Goal: Task Accomplishment & Management: Use online tool/utility

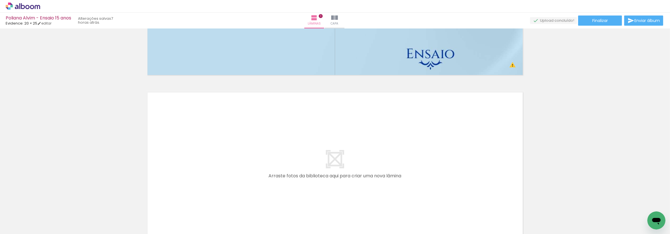
scroll to position [182, 0]
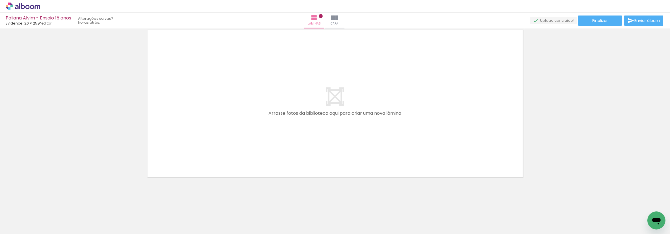
click at [628, 169] on div "Inserir lâmina 1 de 1 O Designbox precisará aumentar a sua imagem em 512% para …" at bounding box center [335, 14] width 670 height 331
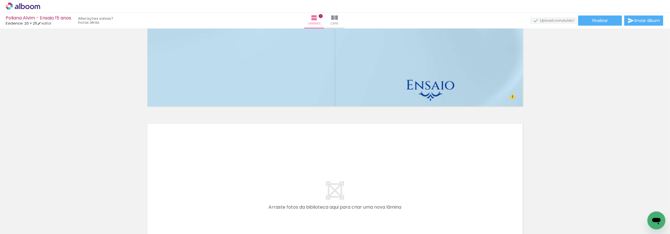
scroll to position [151, 0]
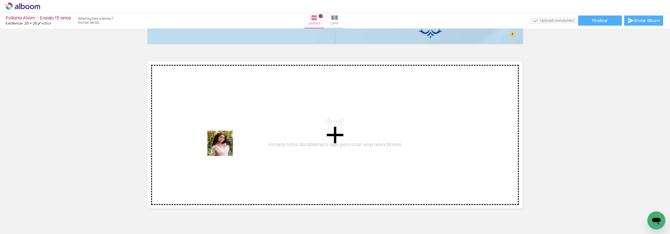
drag, startPoint x: 68, startPoint y: 214, endPoint x: 224, endPoint y: 148, distance: 169.9
click at [224, 148] on quentale-workspace at bounding box center [335, 117] width 670 height 234
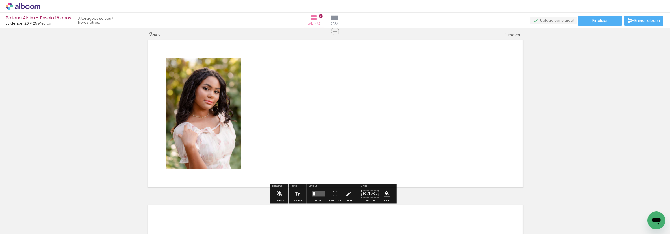
scroll to position [203, 0]
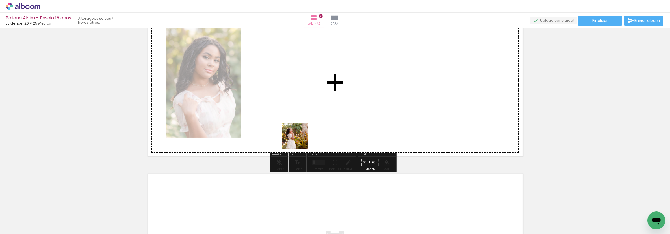
drag, startPoint x: 97, startPoint y: 216, endPoint x: 299, endPoint y: 141, distance: 215.2
click at [299, 141] on quentale-workspace at bounding box center [335, 117] width 670 height 234
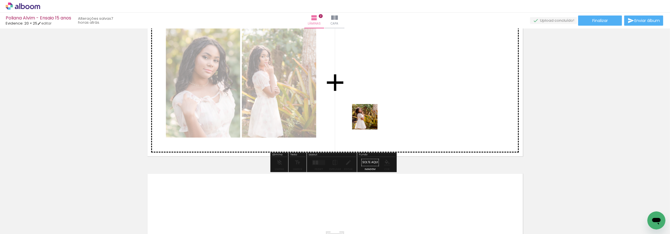
drag, startPoint x: 127, startPoint y: 216, endPoint x: 369, endPoint y: 121, distance: 260.3
click at [369, 121] on quentale-workspace at bounding box center [335, 117] width 670 height 234
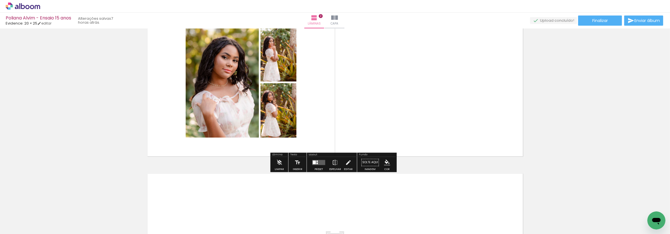
scroll to position [172, 0]
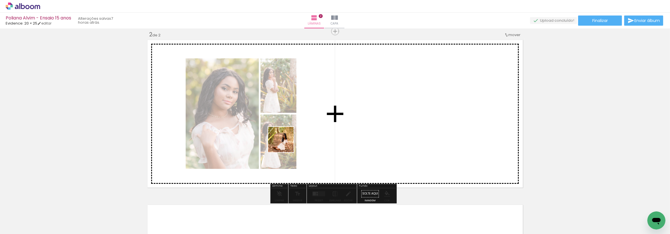
drag, startPoint x: 159, startPoint y: 225, endPoint x: 290, endPoint y: 141, distance: 155.4
click at [290, 141] on quentale-workspace at bounding box center [335, 117] width 670 height 234
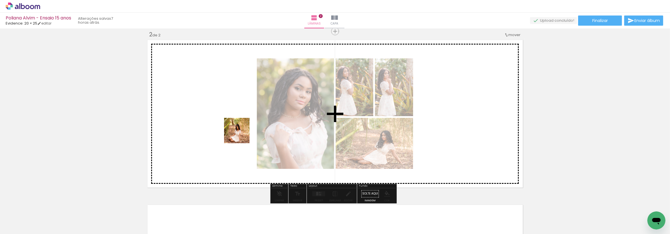
drag, startPoint x: 220, startPoint y: 158, endPoint x: 241, endPoint y: 135, distance: 31.2
click at [241, 135] on quentale-workspace at bounding box center [335, 117] width 670 height 234
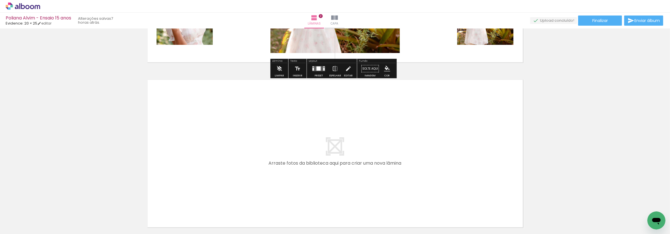
scroll to position [329, 0]
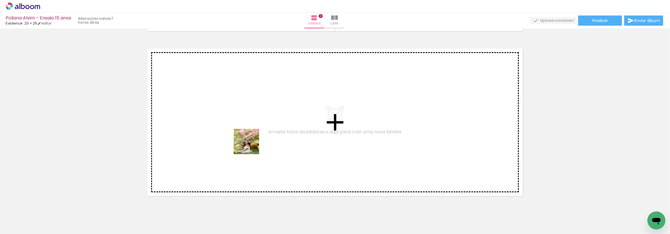
drag, startPoint x: 226, startPoint y: 210, endPoint x: 251, endPoint y: 146, distance: 68.9
click at [251, 146] on quentale-workspace at bounding box center [335, 117] width 670 height 234
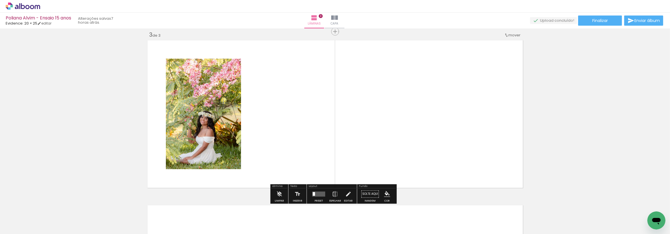
scroll to position [337, 0]
drag, startPoint x: 257, startPoint y: 198, endPoint x: 276, endPoint y: 155, distance: 46.3
click at [276, 155] on quentale-workspace at bounding box center [335, 117] width 670 height 234
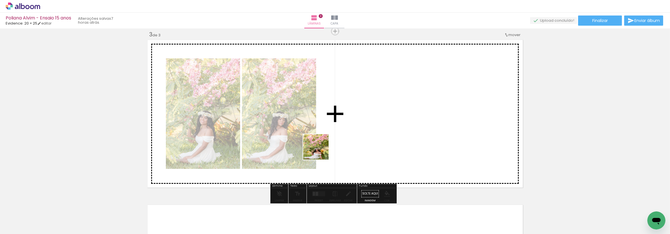
drag, startPoint x: 288, startPoint y: 193, endPoint x: 320, endPoint y: 151, distance: 52.7
click at [320, 151] on quentale-workspace at bounding box center [335, 117] width 670 height 234
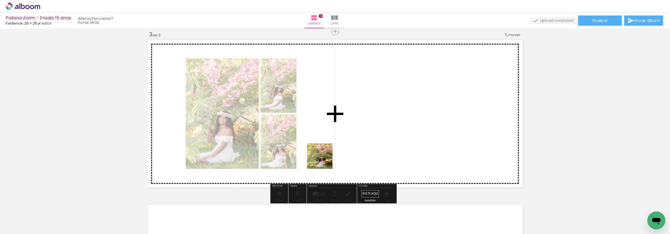
drag, startPoint x: 319, startPoint y: 217, endPoint x: 324, endPoint y: 160, distance: 57.0
click at [324, 160] on quentale-workspace at bounding box center [335, 117] width 670 height 234
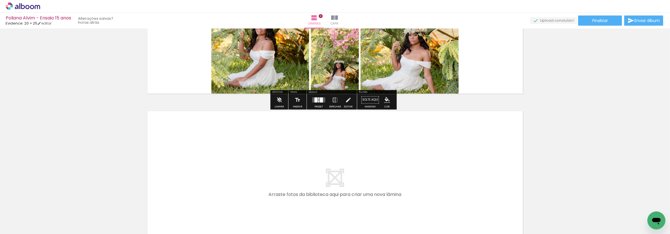
scroll to position [462, 0]
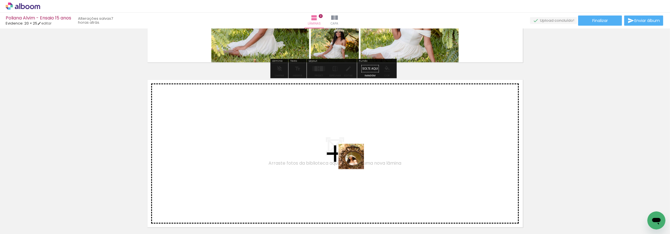
drag, startPoint x: 354, startPoint y: 167, endPoint x: 355, endPoint y: 161, distance: 6.3
click at [355, 161] on quentale-workspace at bounding box center [335, 117] width 670 height 234
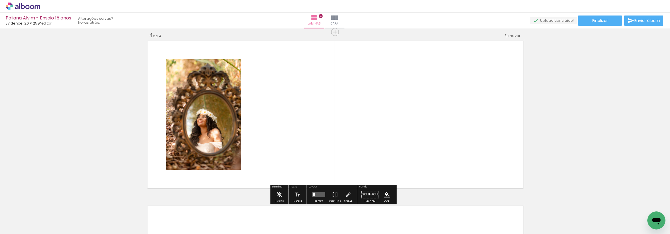
scroll to position [502, 0]
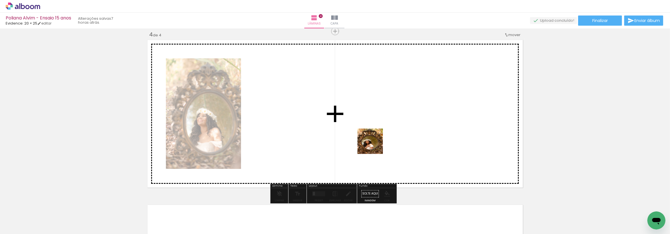
drag, startPoint x: 375, startPoint y: 217, endPoint x: 374, endPoint y: 146, distance: 71.2
click at [374, 146] on quentale-workspace at bounding box center [335, 117] width 670 height 234
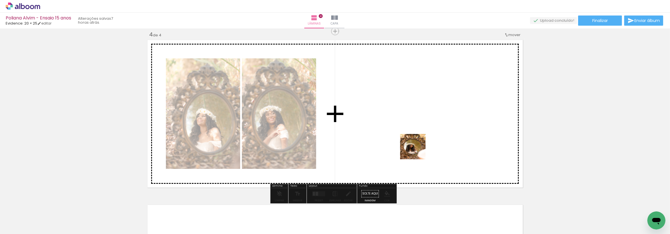
drag, startPoint x: 410, startPoint y: 212, endPoint x: 417, endPoint y: 151, distance: 61.7
click at [417, 151] on quentale-workspace at bounding box center [335, 117] width 670 height 234
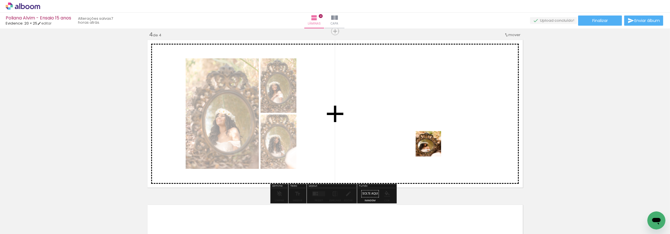
drag, startPoint x: 440, startPoint y: 210, endPoint x: 432, endPoint y: 148, distance: 62.3
click at [432, 148] on quentale-workspace at bounding box center [335, 117] width 670 height 234
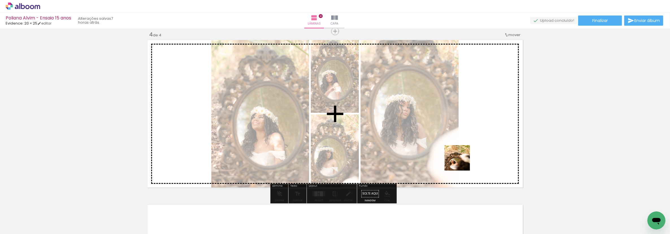
drag, startPoint x: 469, startPoint y: 207, endPoint x: 461, endPoint y: 162, distance: 46.1
click at [461, 162] on quentale-workspace at bounding box center [335, 117] width 670 height 234
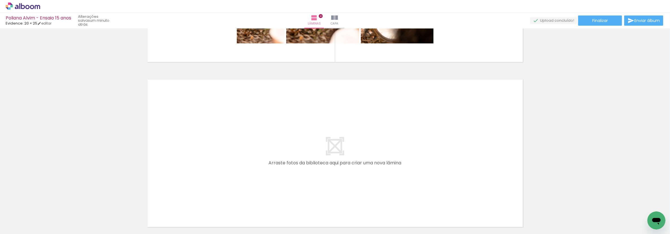
scroll to position [659, 0]
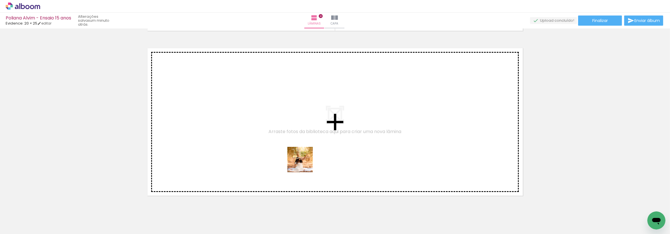
drag, startPoint x: 299, startPoint y: 204, endPoint x: 304, endPoint y: 164, distance: 40.2
click at [304, 164] on quentale-workspace at bounding box center [335, 117] width 670 height 234
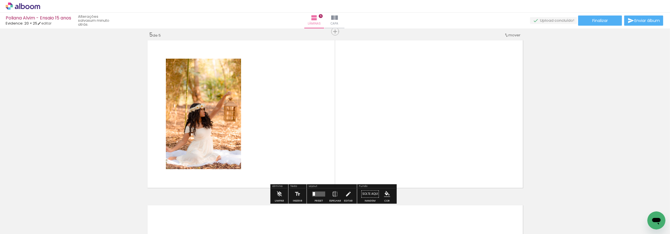
scroll to position [667, 0]
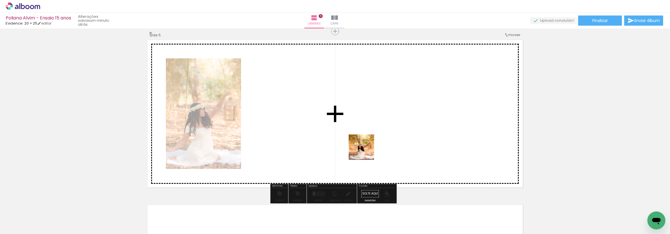
drag, startPoint x: 336, startPoint y: 206, endPoint x: 366, endPoint y: 151, distance: 62.3
click at [366, 151] on quentale-workspace at bounding box center [335, 117] width 670 height 234
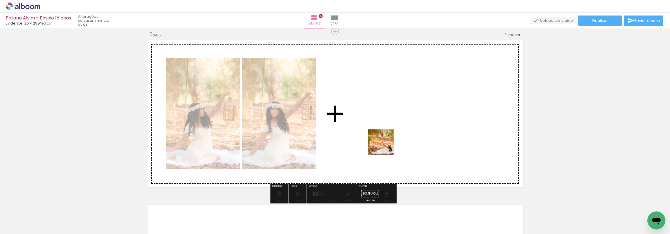
drag, startPoint x: 364, startPoint y: 205, endPoint x: 385, endPoint y: 147, distance: 62.3
click at [385, 147] on quentale-workspace at bounding box center [335, 117] width 670 height 234
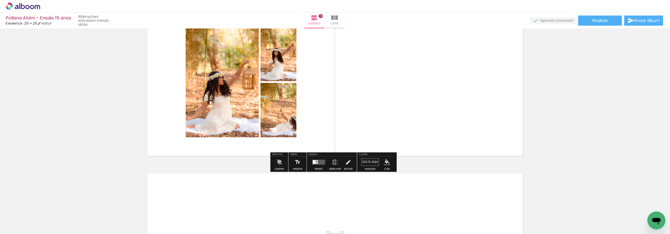
scroll to position [793, 0]
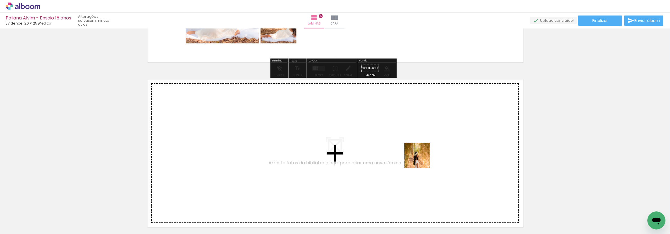
drag, startPoint x: 403, startPoint y: 212, endPoint x: 421, endPoint y: 160, distance: 55.6
click at [421, 160] on quentale-workspace at bounding box center [335, 117] width 670 height 234
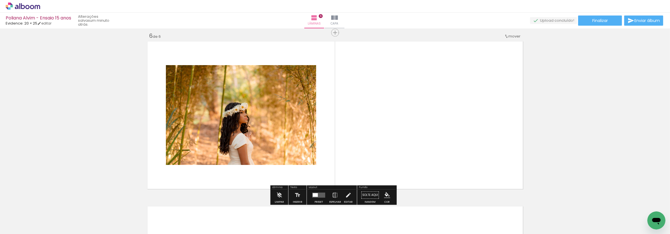
scroll to position [833, 0]
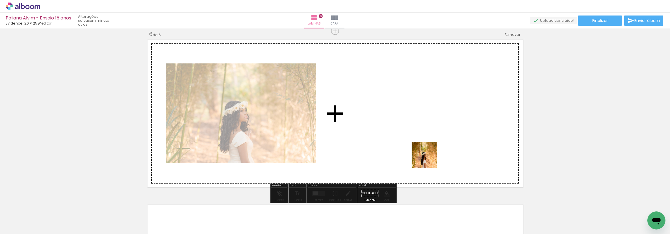
drag, startPoint x: 425, startPoint y: 218, endPoint x: 428, endPoint y: 160, distance: 58.3
click at [428, 160] on quentale-workspace at bounding box center [335, 117] width 670 height 234
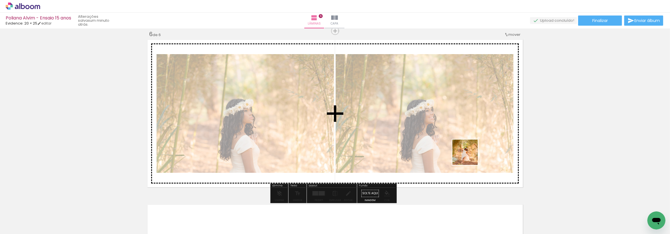
drag, startPoint x: 466, startPoint y: 200, endPoint x: 469, endPoint y: 157, distance: 43.6
click at [469, 157] on quentale-workspace at bounding box center [335, 117] width 670 height 234
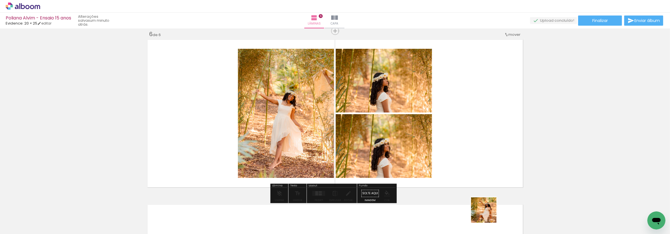
drag, startPoint x: 493, startPoint y: 215, endPoint x: 488, endPoint y: 215, distance: 4.8
click at [488, 215] on div at bounding box center [491, 215] width 28 height 28
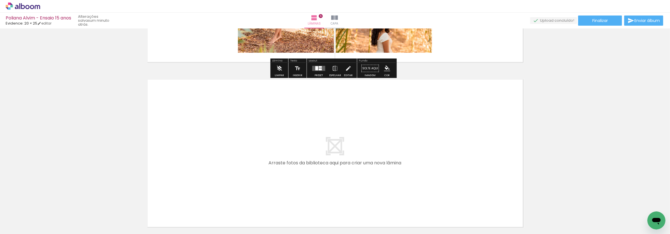
scroll to position [1008, 0]
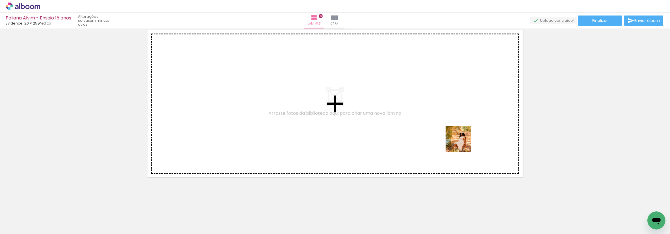
drag, startPoint x: 497, startPoint y: 206, endPoint x: 462, endPoint y: 140, distance: 74.8
click at [462, 140] on quentale-workspace at bounding box center [335, 117] width 670 height 234
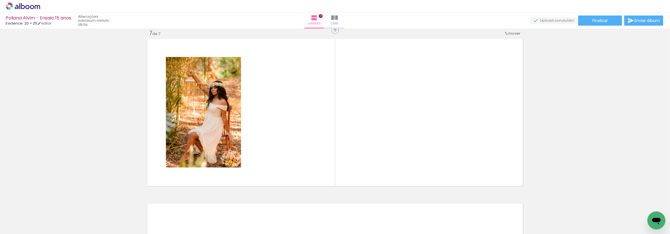
scroll to position [998, 0]
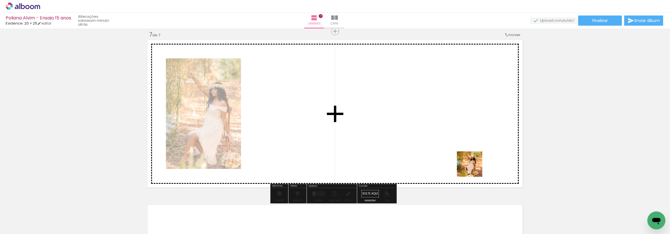
drag, startPoint x: 527, startPoint y: 214, endPoint x: 487, endPoint y: 144, distance: 80.6
click at [428, 138] on quentale-workspace at bounding box center [335, 117] width 670 height 234
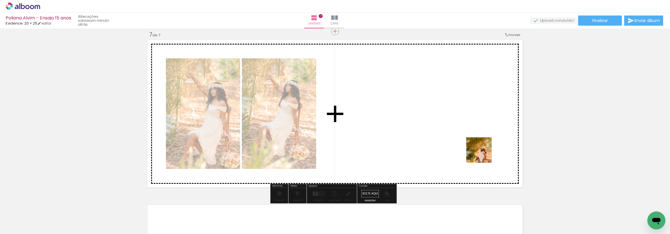
drag, startPoint x: 565, startPoint y: 217, endPoint x: 451, endPoint y: 148, distance: 132.9
click at [451, 148] on quentale-workspace at bounding box center [335, 117] width 670 height 234
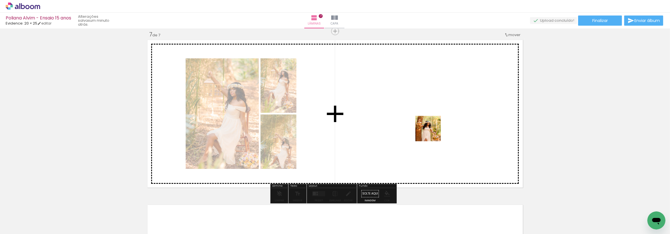
drag, startPoint x: 556, startPoint y: 192, endPoint x: 432, endPoint y: 133, distance: 136.8
click at [432, 133] on quentale-workspace at bounding box center [335, 117] width 670 height 234
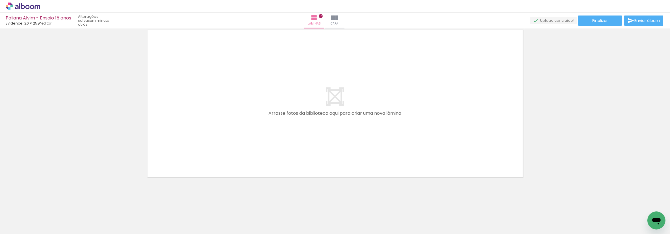
scroll to position [0, 476]
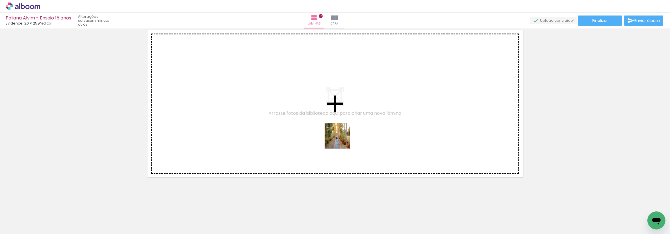
drag, startPoint x: 347, startPoint y: 210, endPoint x: 341, endPoint y: 140, distance: 69.4
click at [341, 140] on quentale-workspace at bounding box center [335, 117] width 670 height 234
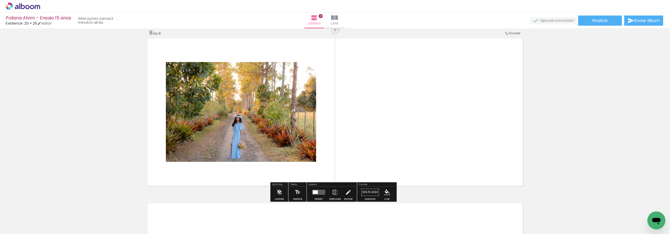
scroll to position [1163, 0]
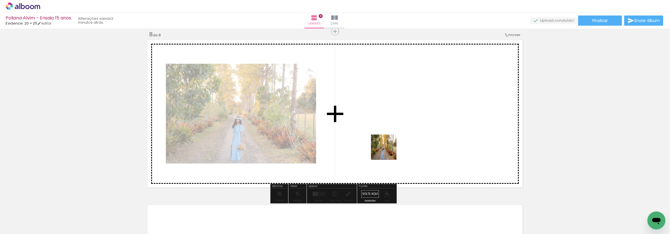
drag, startPoint x: 376, startPoint y: 205, endPoint x: 388, endPoint y: 152, distance: 54.1
click at [388, 152] on quentale-workspace at bounding box center [335, 117] width 670 height 234
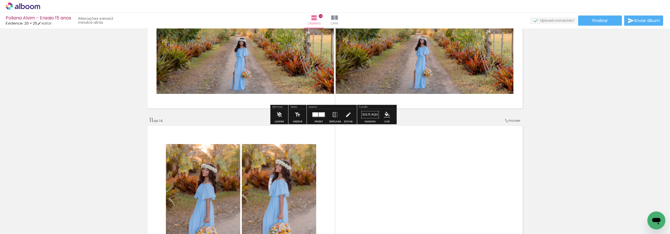
scroll to position [1510, 0]
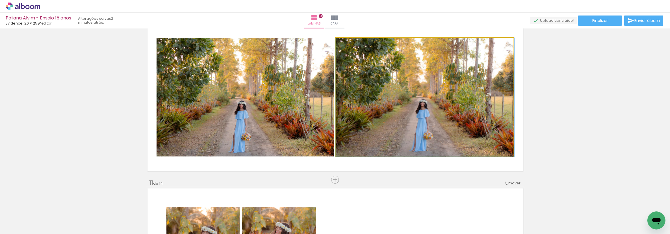
drag, startPoint x: 431, startPoint y: 110, endPoint x: 448, endPoint y: 99, distance: 19.9
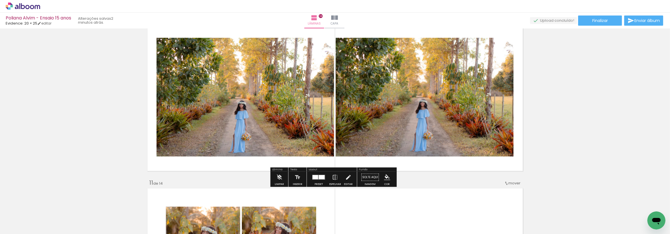
scroll to position [1573, 0]
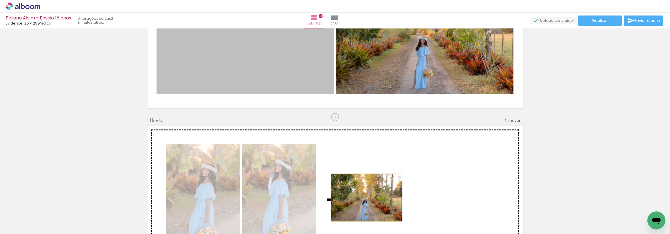
drag, startPoint x: 310, startPoint y: 81, endPoint x: 344, endPoint y: 167, distance: 93.4
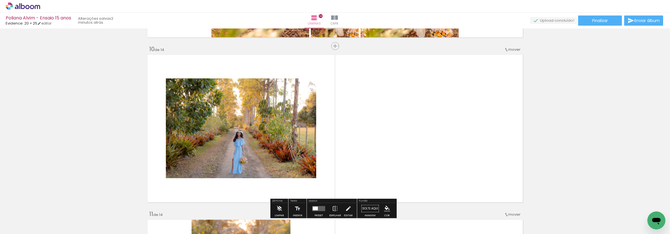
scroll to position [1542, 0]
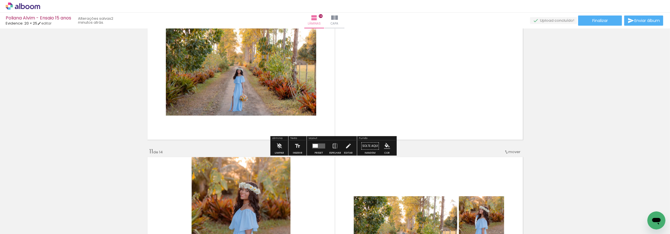
click at [318, 147] on quentale-layouter at bounding box center [318, 146] width 13 height 5
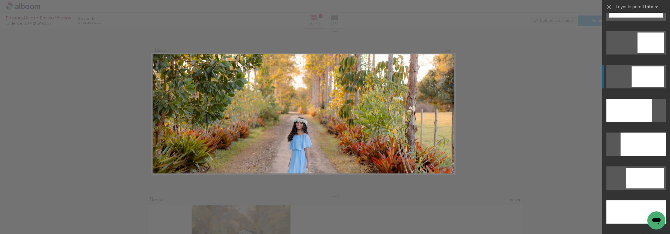
scroll to position [1600, 0]
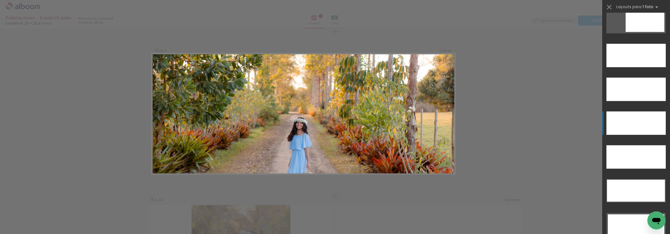
click at [646, 132] on div at bounding box center [635, 123] width 59 height 23
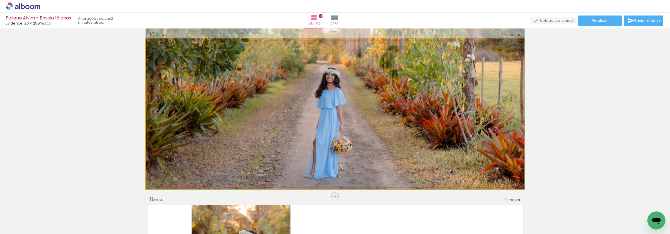
drag, startPoint x: 357, startPoint y: 109, endPoint x: 361, endPoint y: 58, distance: 50.8
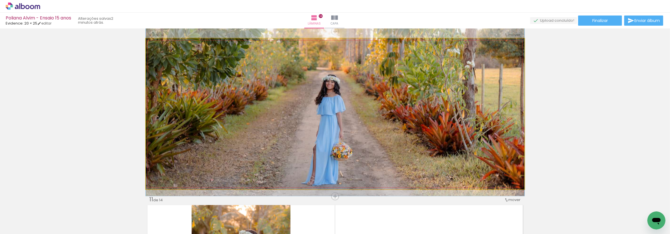
drag, startPoint x: 361, startPoint y: 75, endPoint x: 366, endPoint y: 82, distance: 8.8
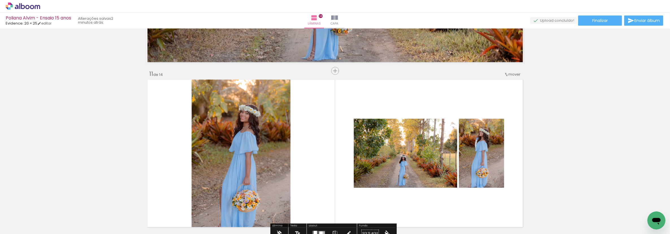
scroll to position [1557, 0]
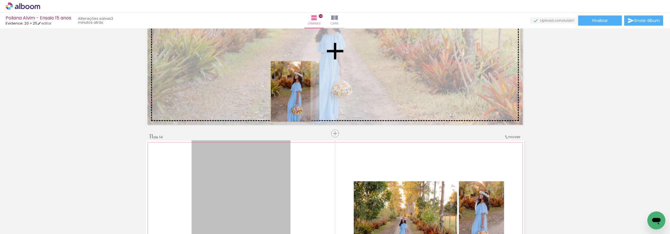
drag, startPoint x: 262, startPoint y: 169, endPoint x: 288, endPoint y: 92, distance: 82.0
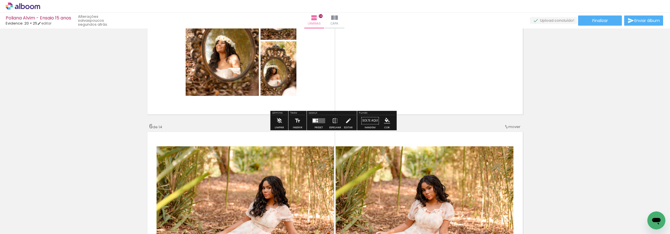
scroll to position [835, 0]
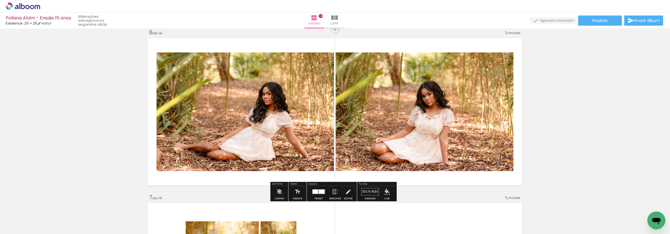
click at [514, 33] on span "mover" at bounding box center [514, 32] width 12 height 5
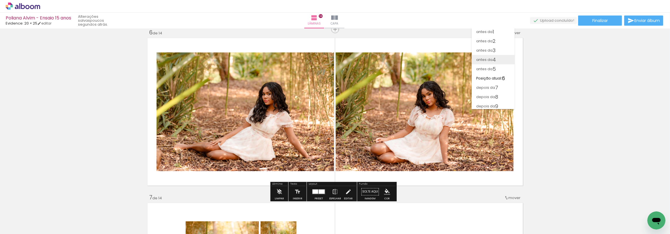
click at [502, 64] on paper-item "antes da 4" at bounding box center [492, 59] width 43 height 9
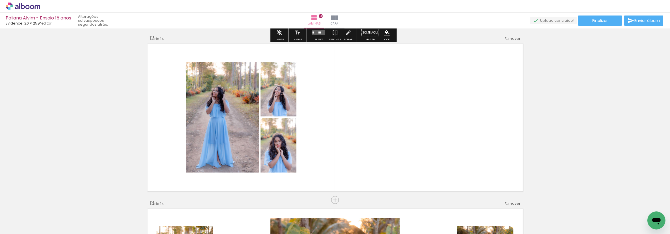
scroll to position [1883, 0]
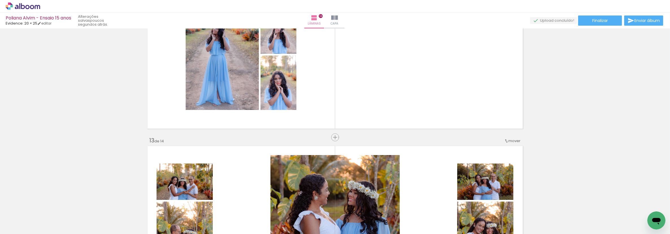
click at [511, 137] on div "mover" at bounding box center [512, 140] width 17 height 9
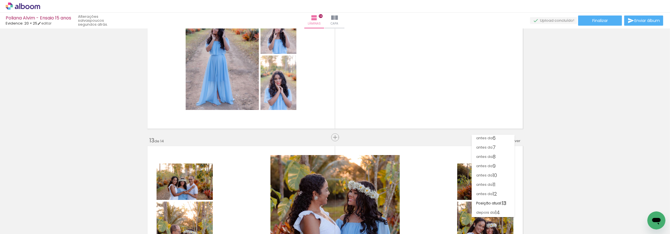
scroll to position [48, 0]
click at [502, 193] on paper-item "antes da 12" at bounding box center [492, 194] width 43 height 9
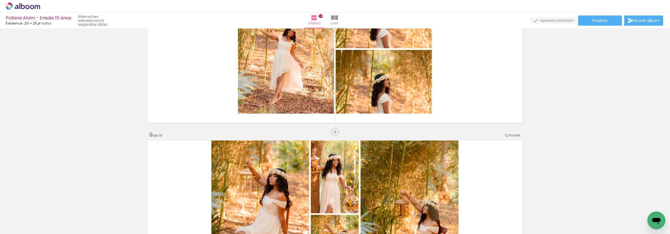
scroll to position [1291, 0]
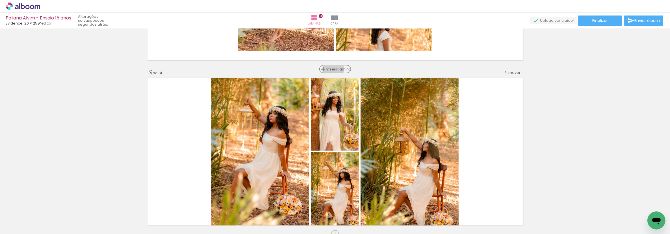
click at [334, 69] on span "Inserir lâmina" at bounding box center [338, 70] width 22 height 4
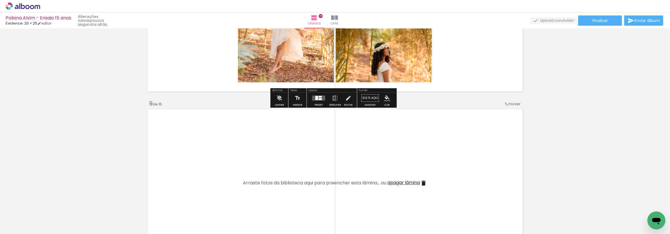
scroll to position [1228, 0]
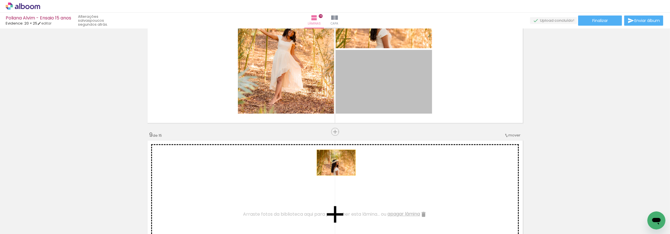
drag, startPoint x: 380, startPoint y: 88, endPoint x: 334, endPoint y: 163, distance: 88.6
click at [334, 163] on div "Inserir lâmina 1 de 15 Inserir lâmina 2 de 15 Inserir lâmina 3 de 15 Inserir lâ…" at bounding box center [335, 125] width 670 height 2644
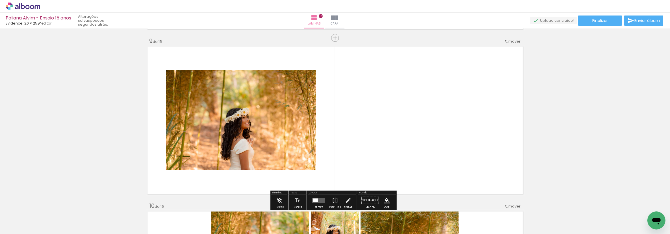
scroll to position [1448, 0]
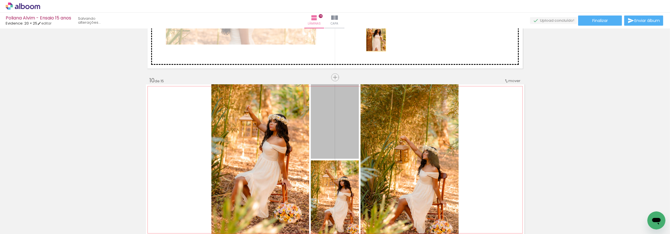
drag, startPoint x: 337, startPoint y: 143, endPoint x: 373, endPoint y: 36, distance: 113.4
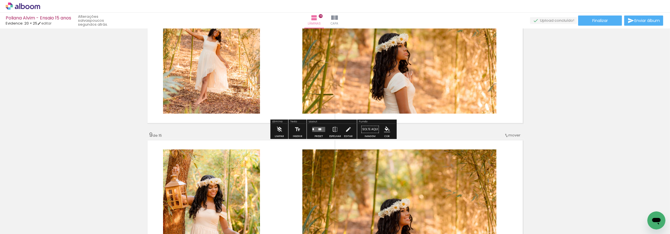
scroll to position [1134, 0]
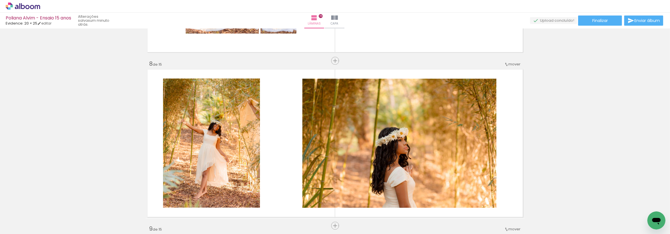
scroll to position [1600, 0]
